Goal: Information Seeking & Learning: Learn about a topic

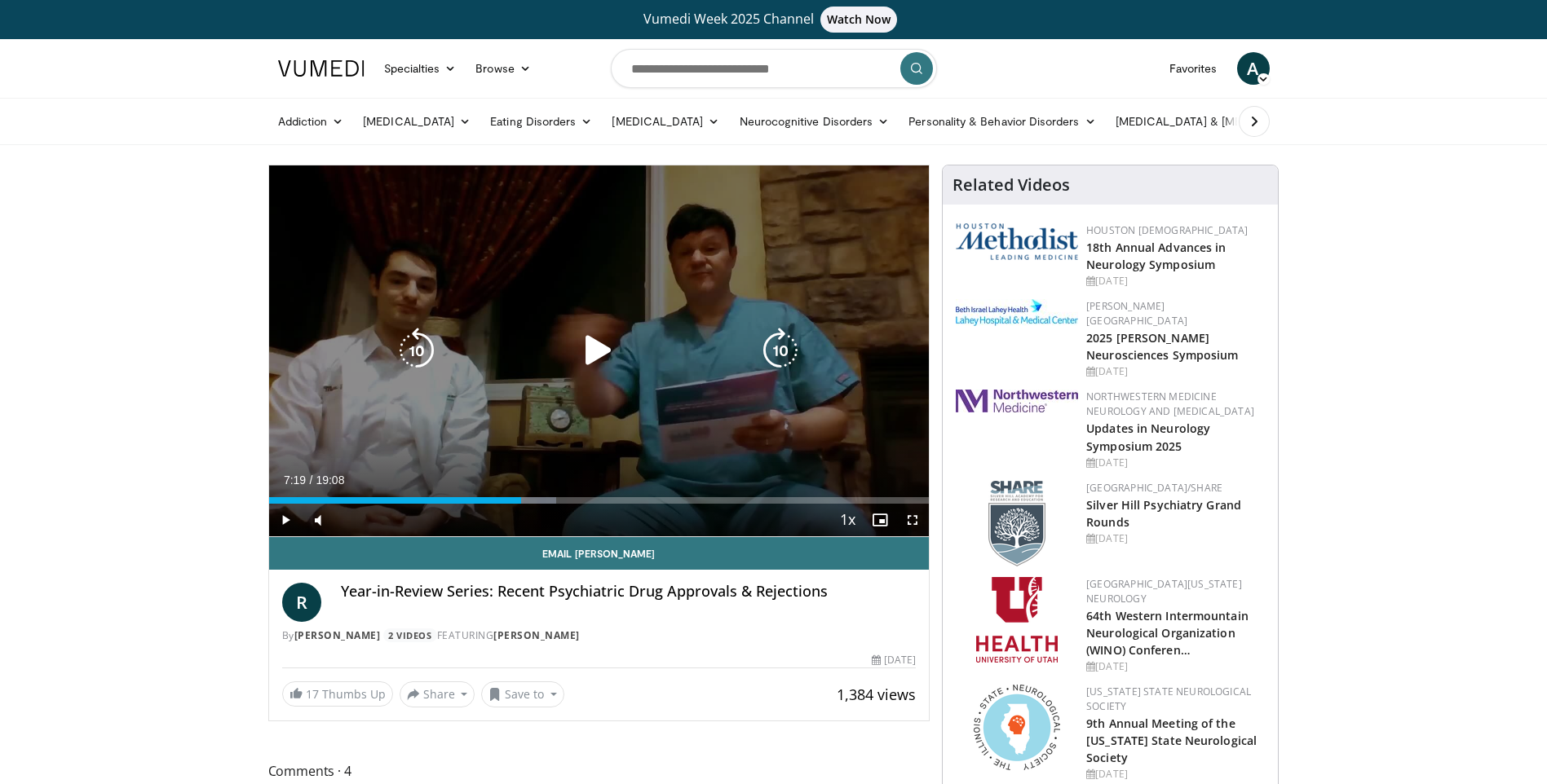
click at [608, 346] on icon "Video Player" at bounding box center [598, 350] width 46 height 46
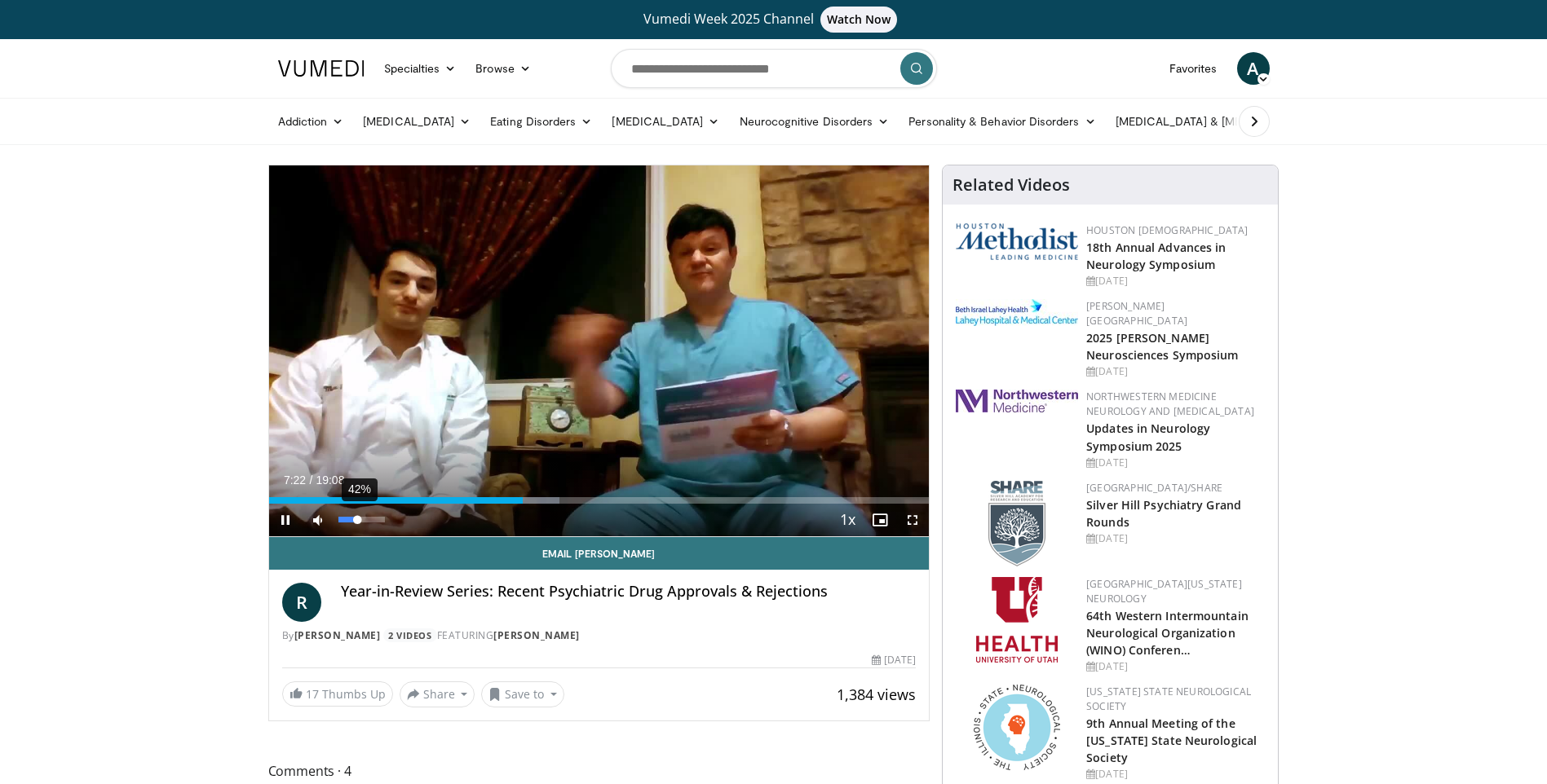
click at [358, 519] on div "42%" at bounding box center [362, 519] width 47 height 6
click at [372, 522] on div "72%" at bounding box center [362, 519] width 47 height 6
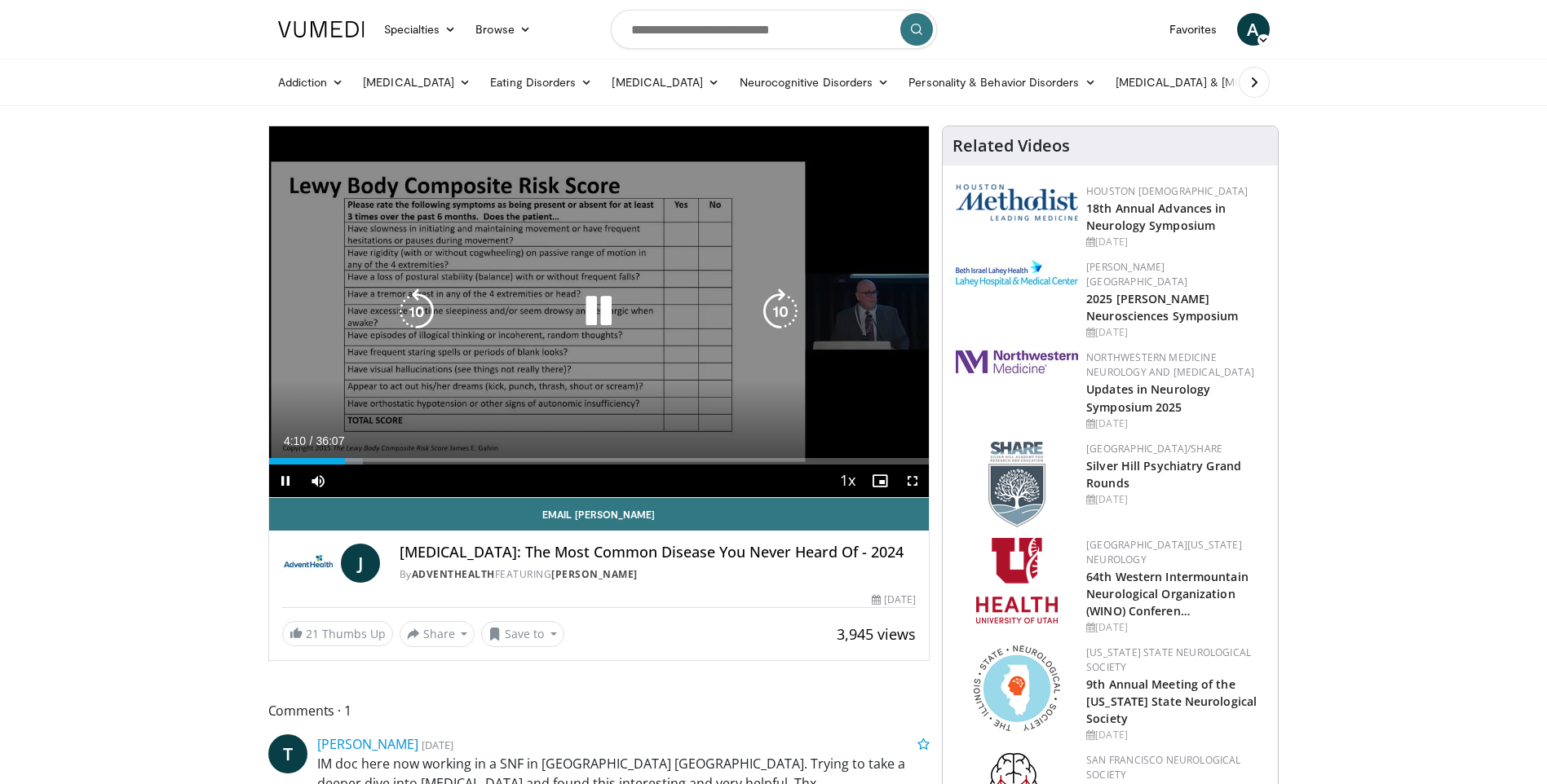
click at [384, 478] on video-js "**********" at bounding box center [600, 312] width 661 height 372
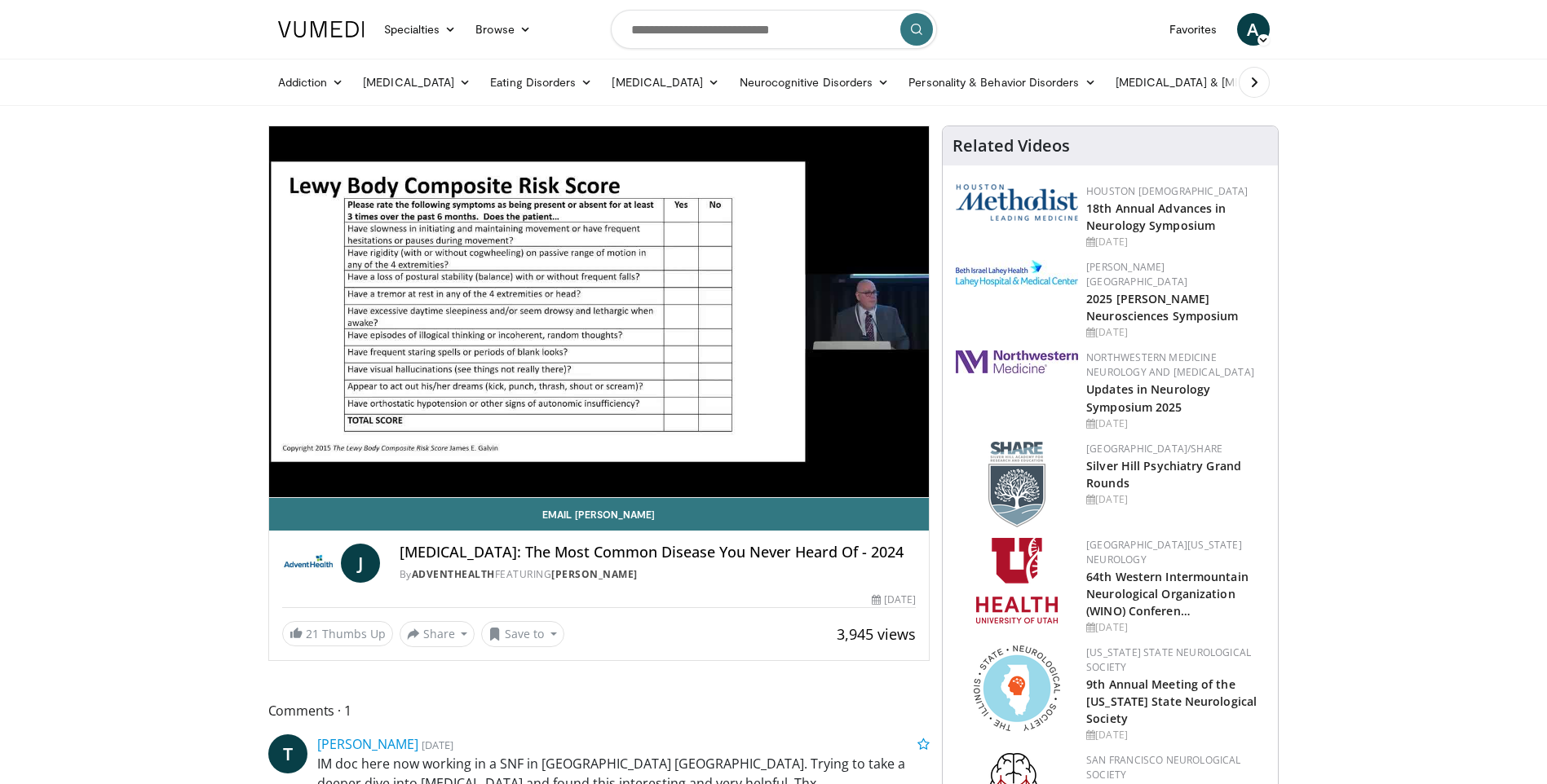
click at [378, 481] on div "10 seconds Tap to unmute" at bounding box center [600, 312] width 661 height 371
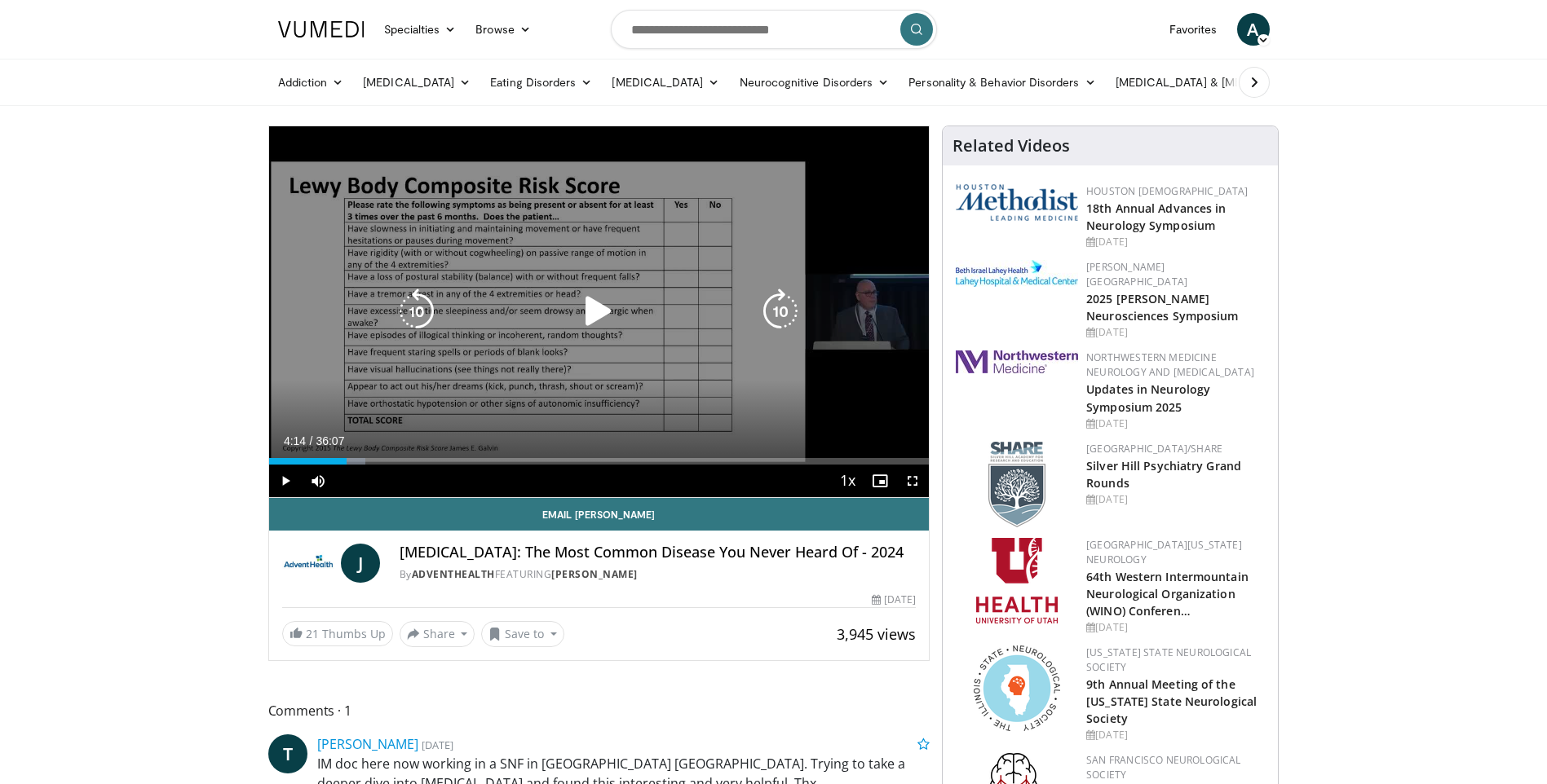
click at [599, 309] on icon "Video Player" at bounding box center [598, 311] width 46 height 46
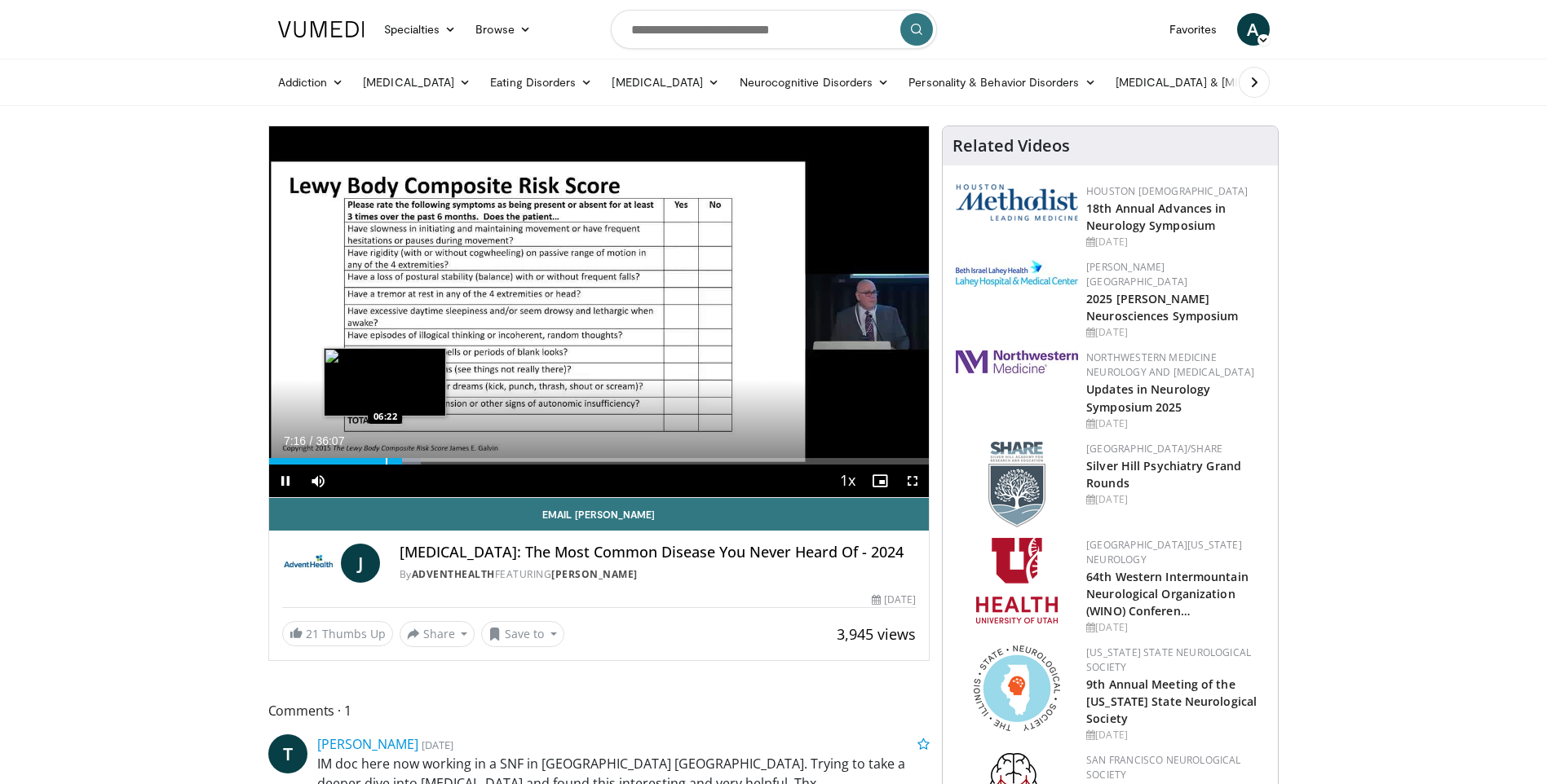
click at [385, 462] on div "Progress Bar" at bounding box center [386, 461] width 2 height 7
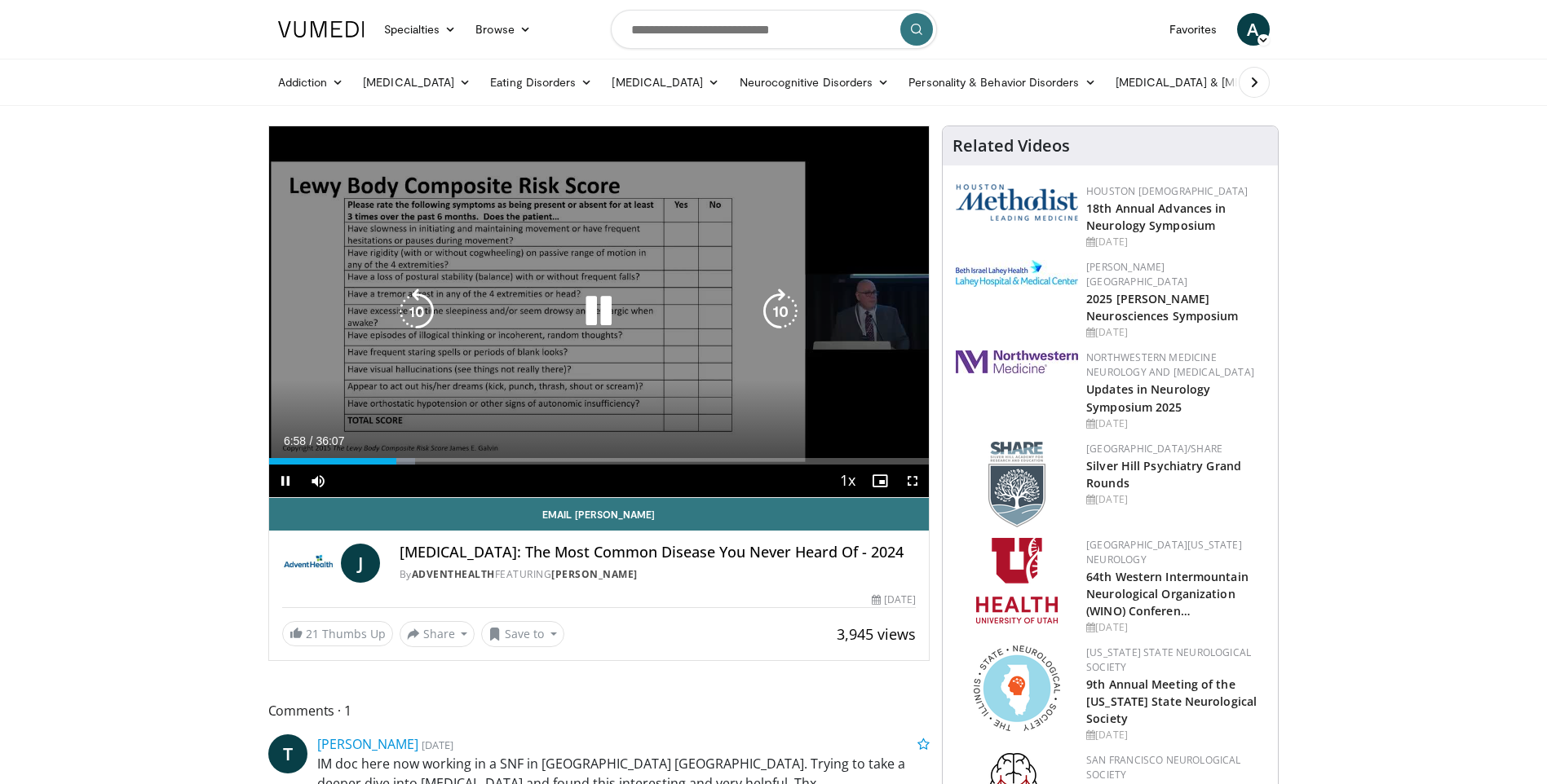
click at [651, 330] on div "10 seconds Tap to unmute" at bounding box center [600, 312] width 661 height 371
click at [600, 312] on icon "Video Player" at bounding box center [598, 311] width 46 height 46
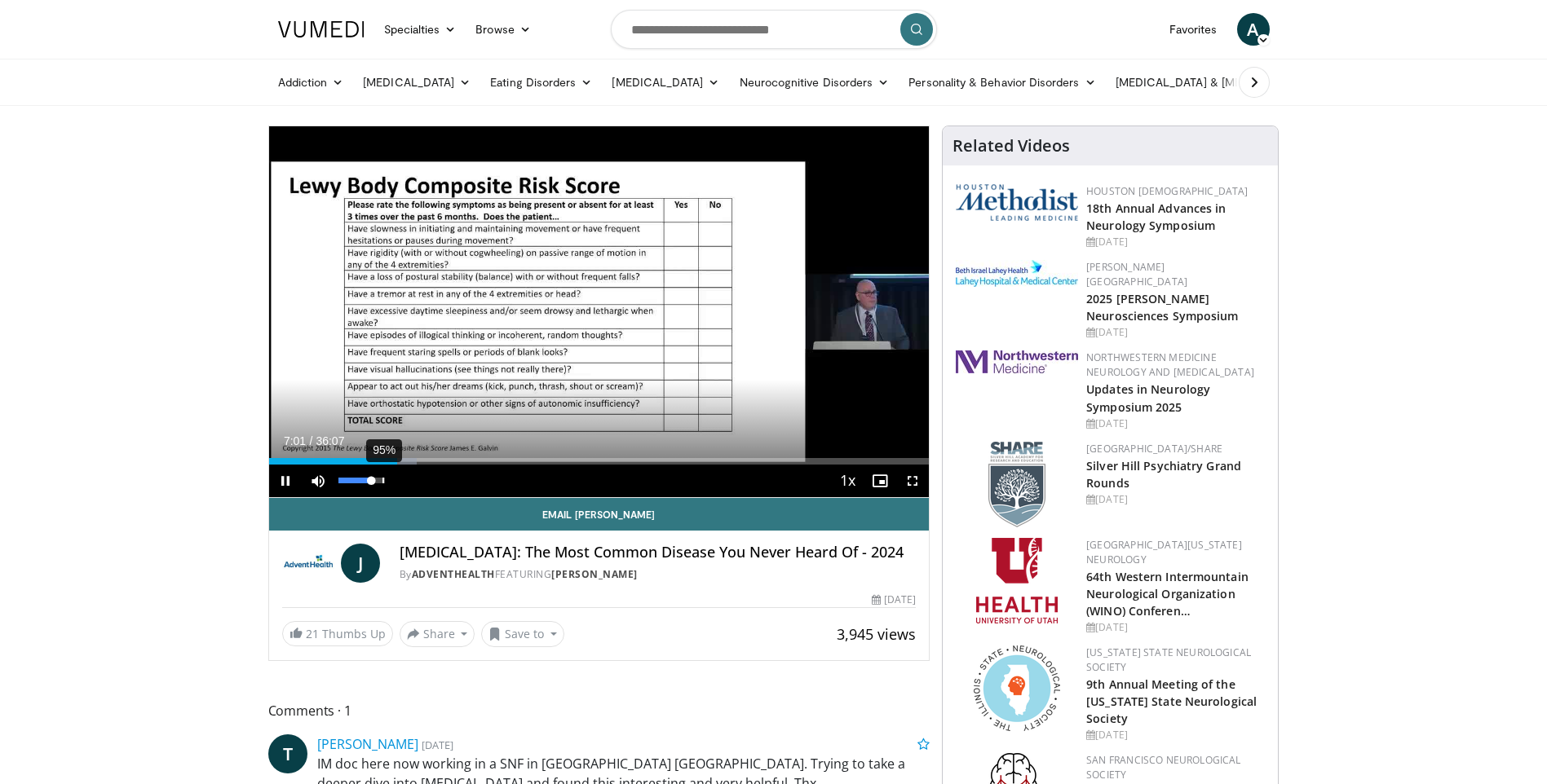
click at [383, 480] on div "95%" at bounding box center [362, 480] width 47 height 6
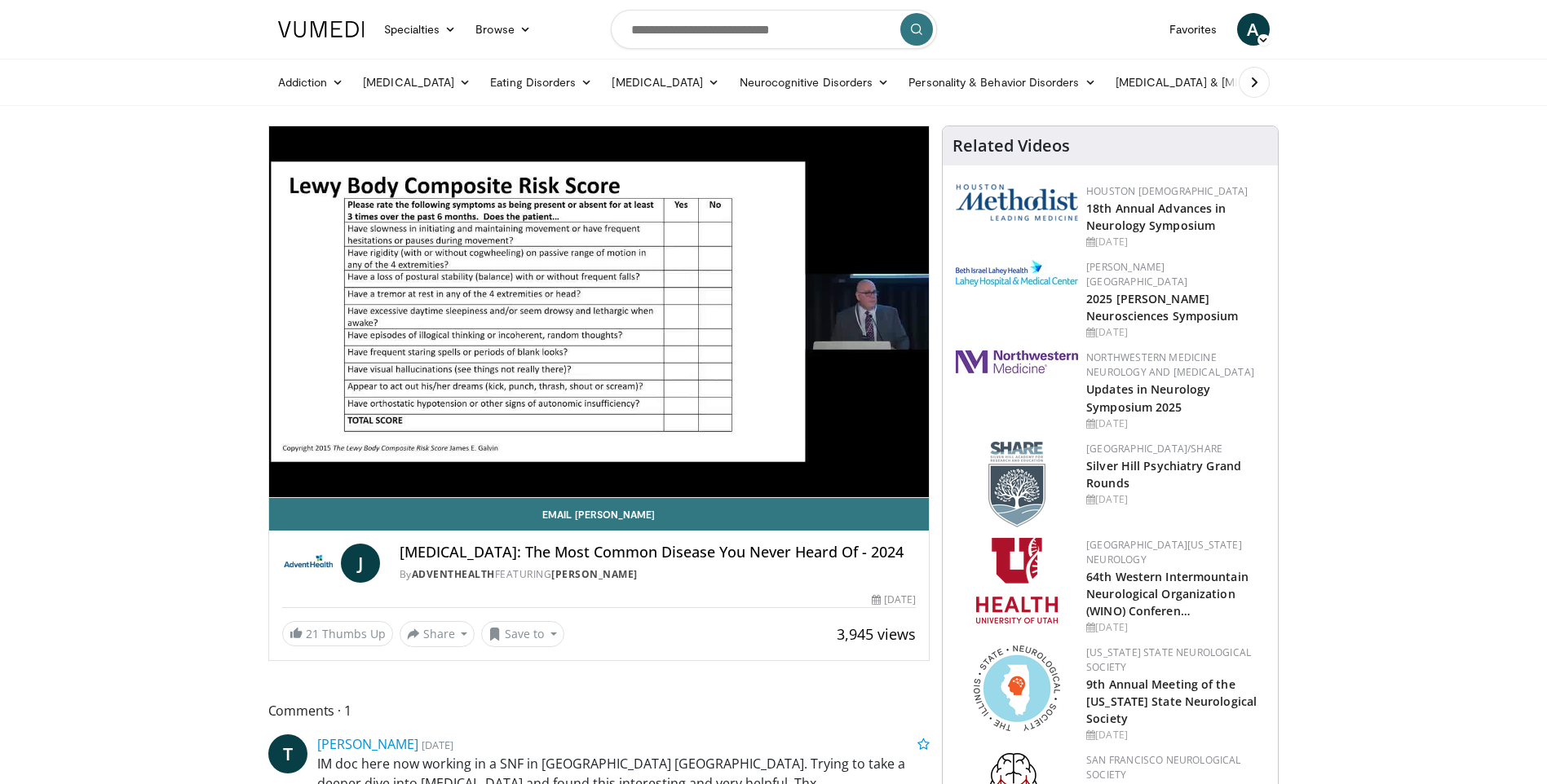
drag, startPoint x: 293, startPoint y: 632, endPoint x: 0, endPoint y: 468, distance: 335.8
click at [0, 467] on html "Specialties Adult & Family Medicine Allergy, Asthma, Immunology Anesthesiology …" at bounding box center [774, 392] width 1547 height 784
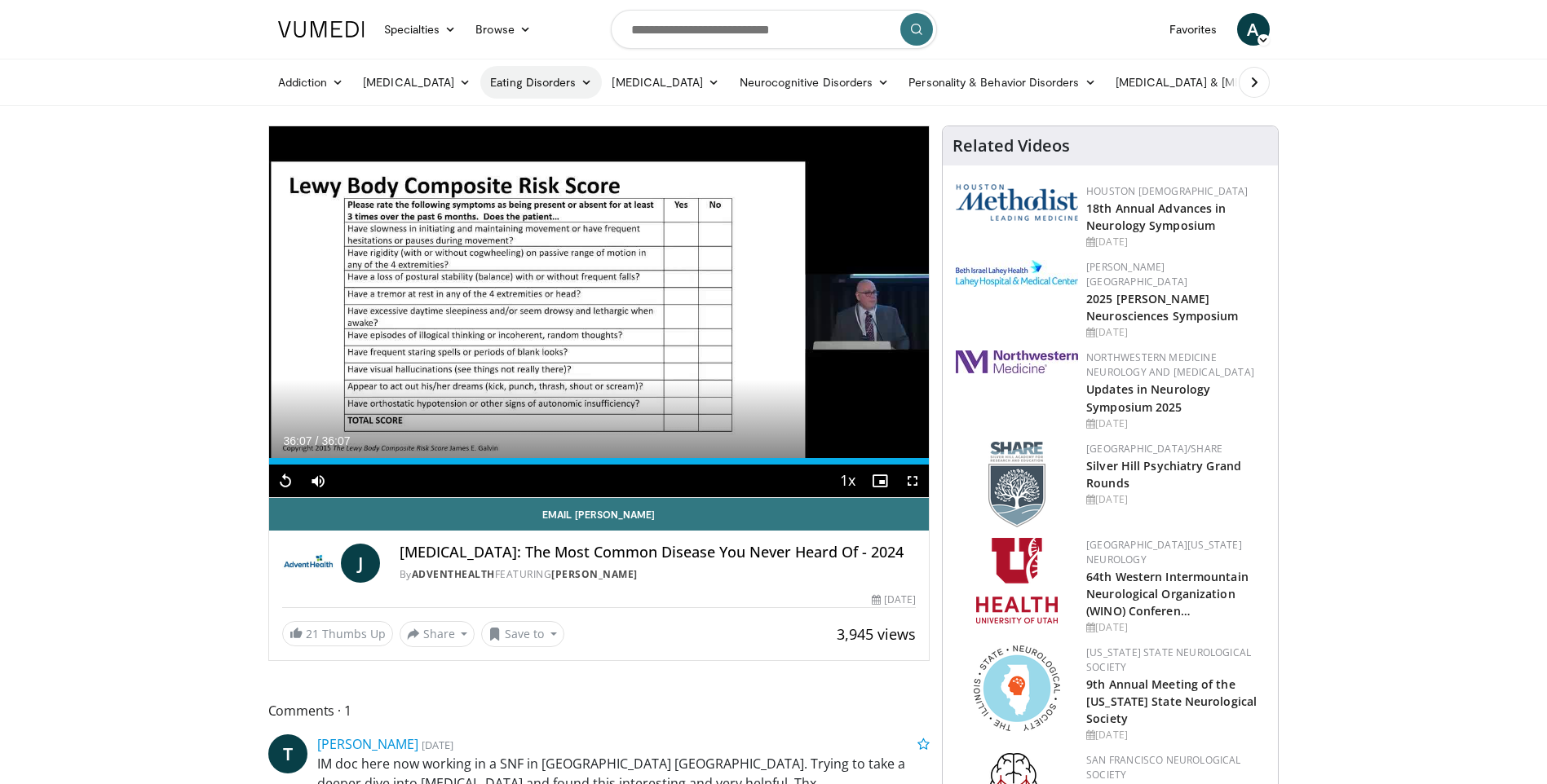
click at [554, 82] on link "Eating Disorders" at bounding box center [540, 82] width 121 height 33
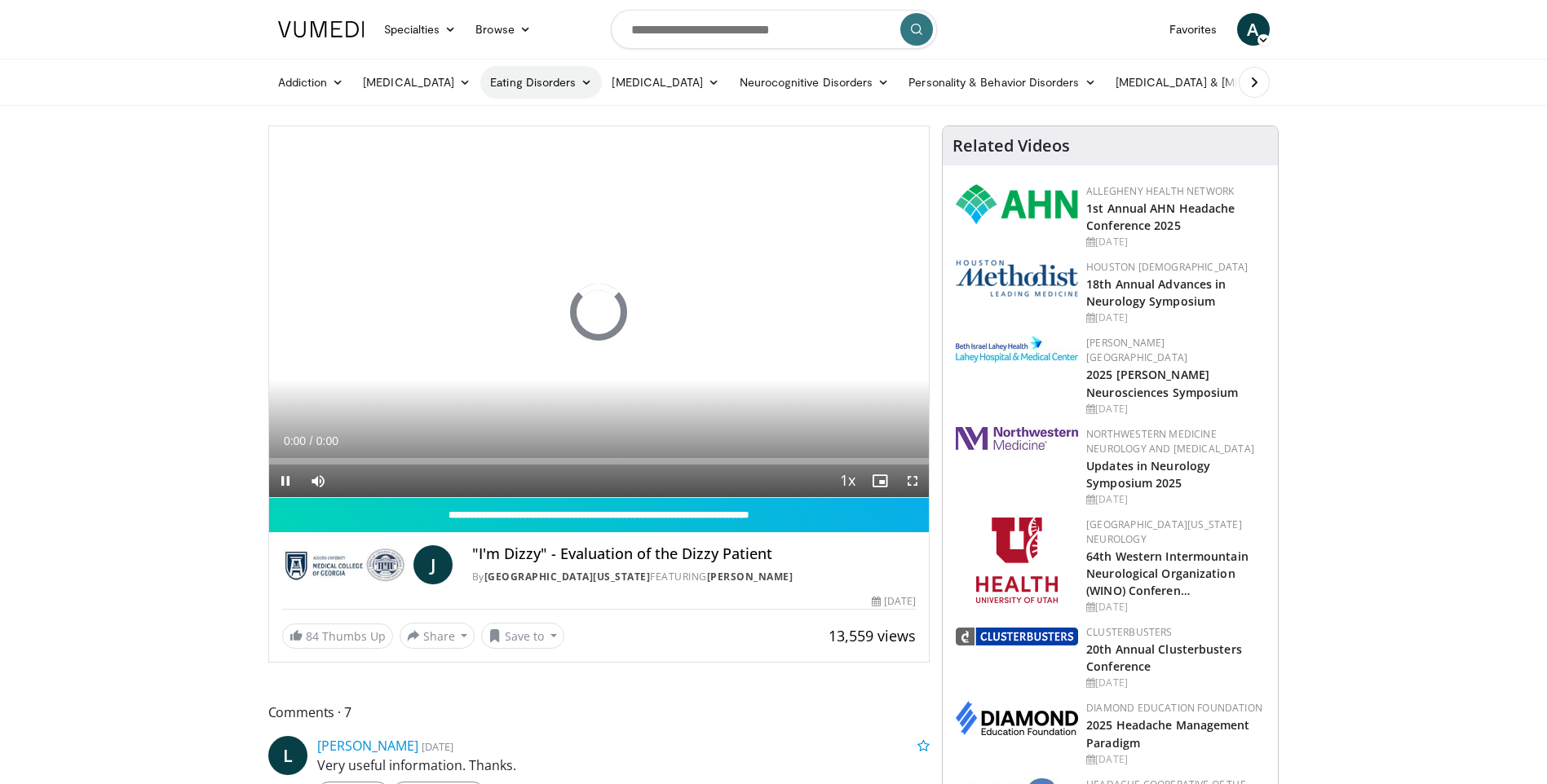
click at [586, 80] on icon at bounding box center [586, 83] width 12 height 12
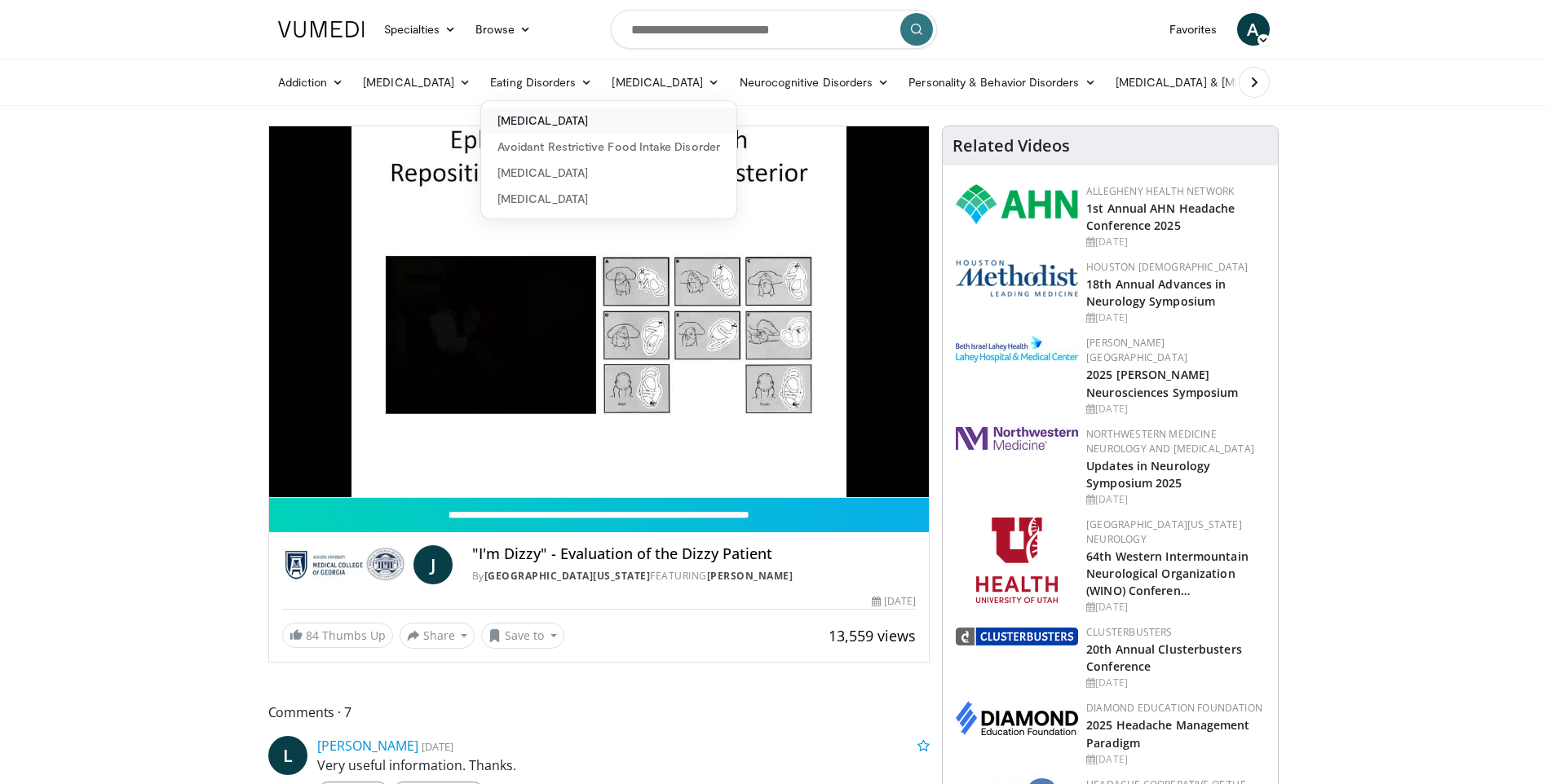
click at [568, 123] on link "[MEDICAL_DATA]" at bounding box center [608, 120] width 255 height 26
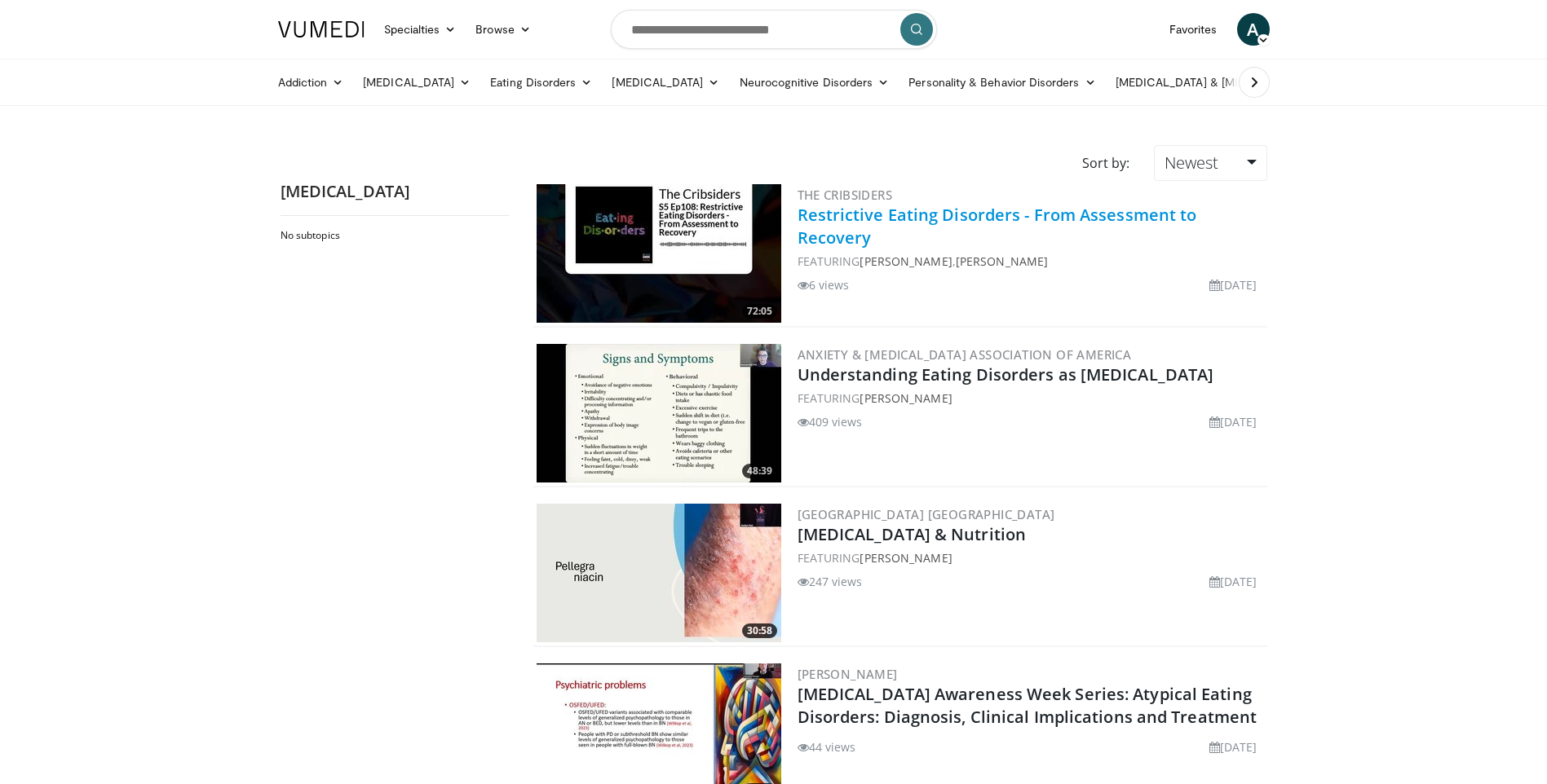
click at [962, 215] on link "Restrictive Eating Disorders - From Assessment to Recovery" at bounding box center [998, 227] width 400 height 45
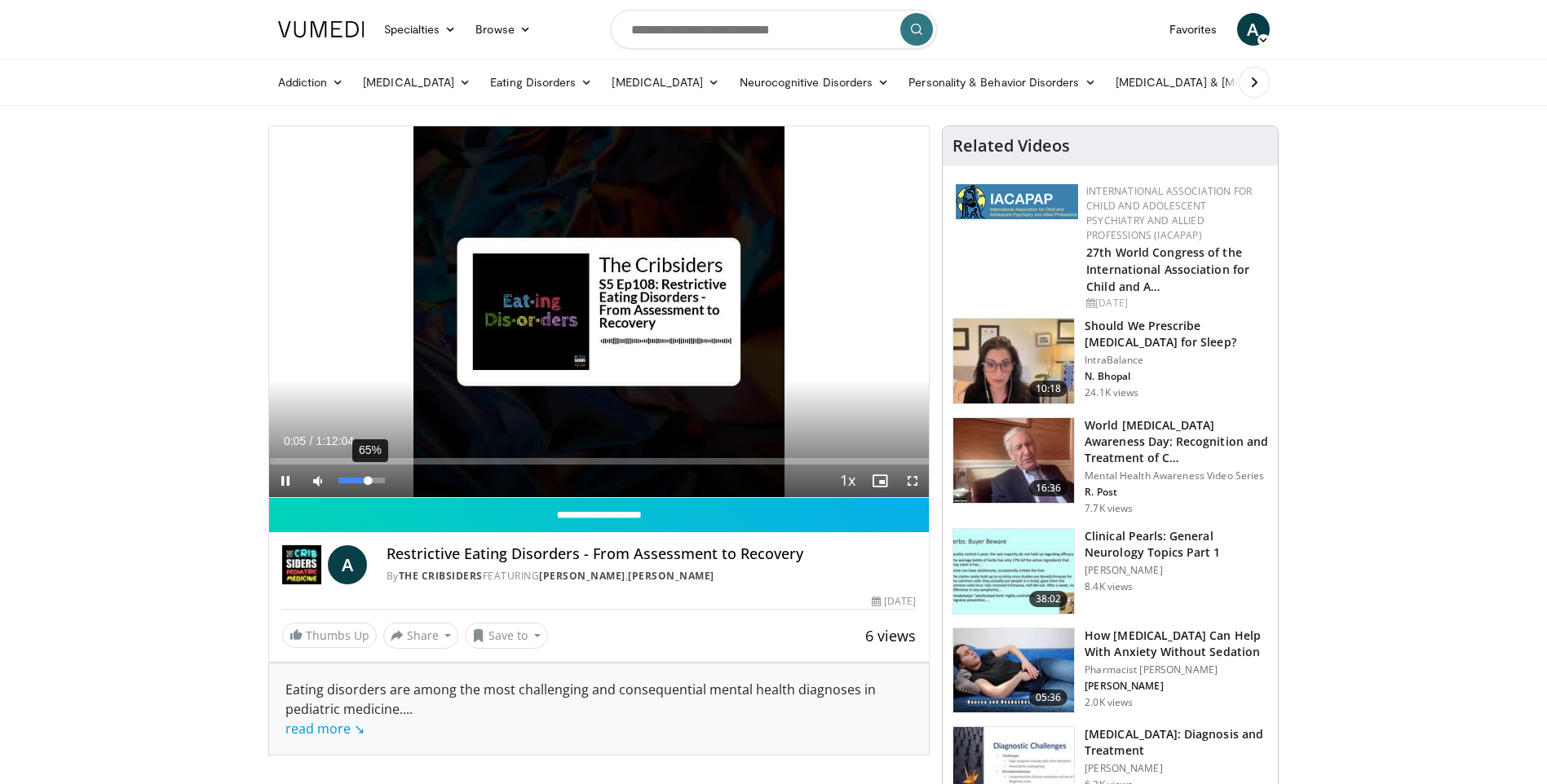
click at [369, 481] on div "65%" at bounding box center [362, 480] width 47 height 6
click at [359, 480] on div "44%" at bounding box center [362, 480] width 47 height 6
click at [350, 477] on div "26%" at bounding box center [362, 480] width 47 height 6
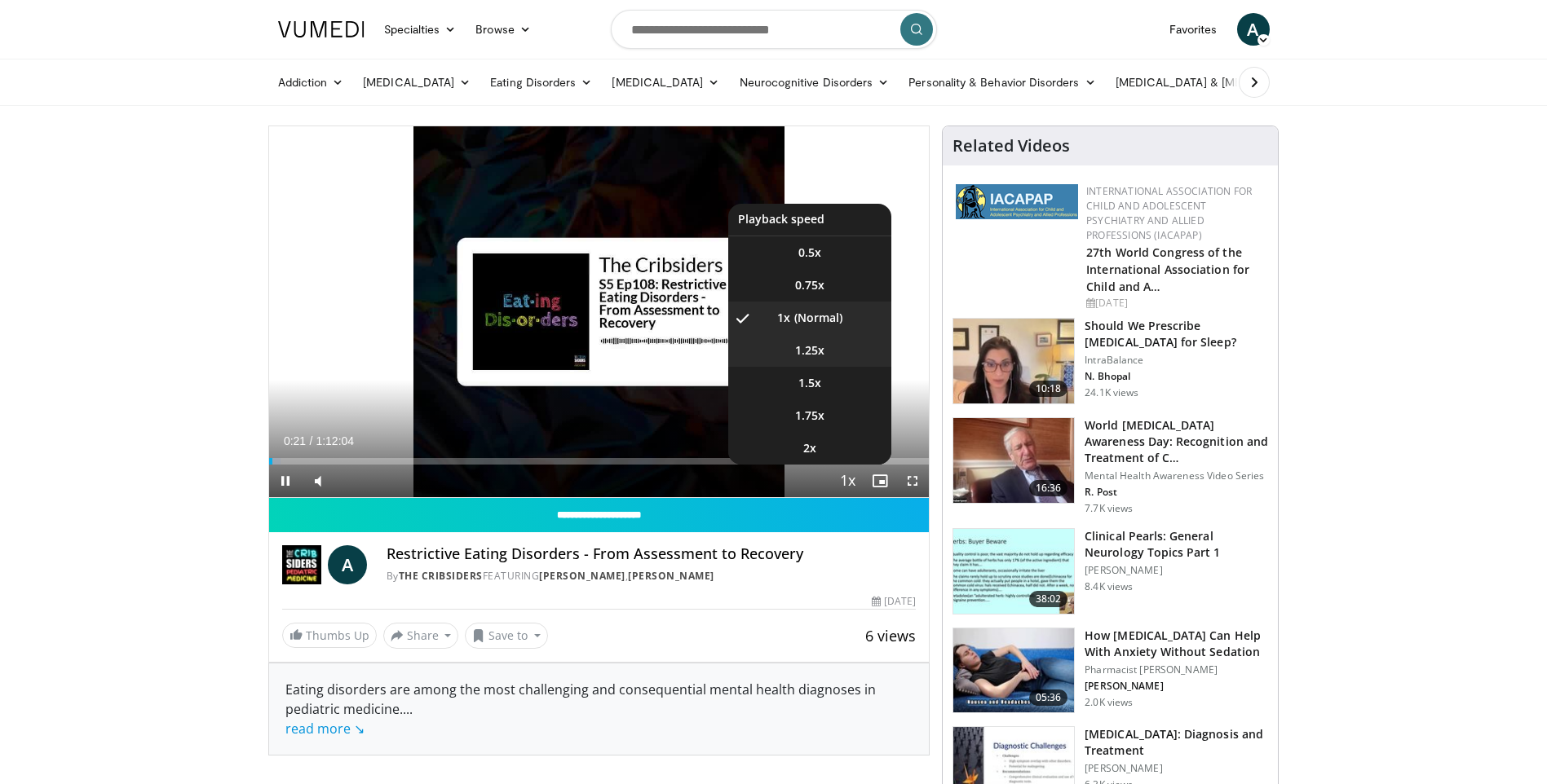
click at [812, 352] on span "1.25x" at bounding box center [809, 351] width 29 height 17
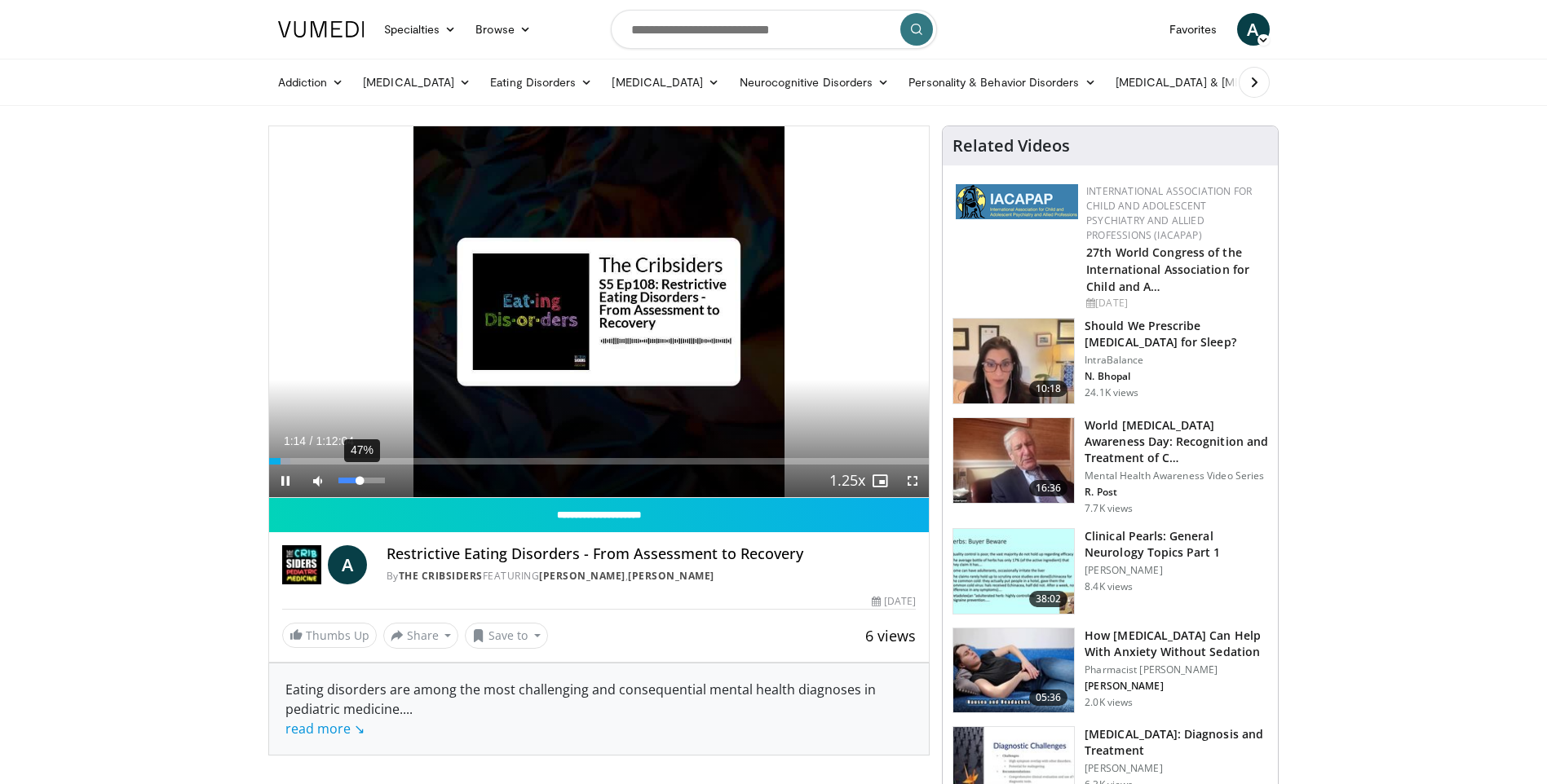
click at [360, 481] on div "47%" at bounding box center [362, 480] width 47 height 6
click at [367, 481] on div "61%" at bounding box center [362, 480] width 47 height 6
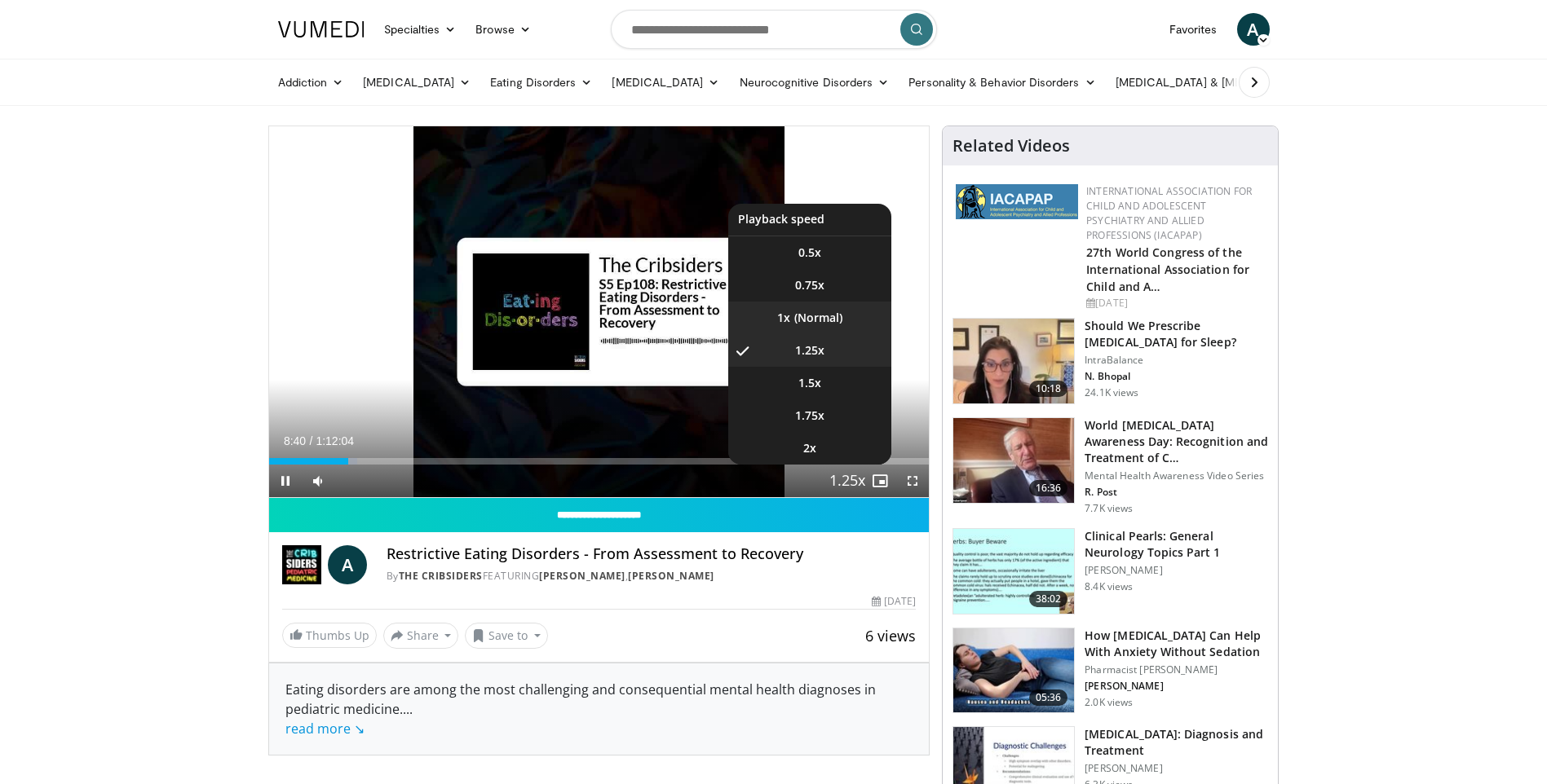
click at [774, 323] on li "1x" at bounding box center [809, 318] width 163 height 33
